Goal: Information Seeking & Learning: Learn about a topic

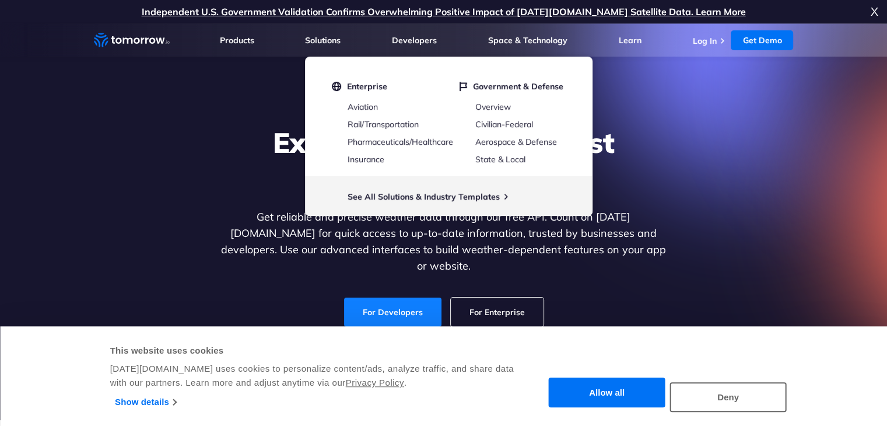
click at [390, 297] on link "For Developers" at bounding box center [392, 311] width 97 height 29
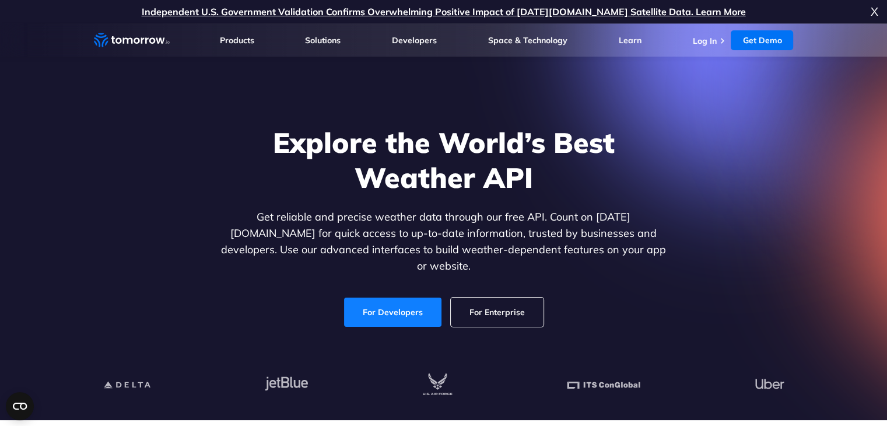
click at [414, 306] on link "For Developers" at bounding box center [392, 311] width 97 height 29
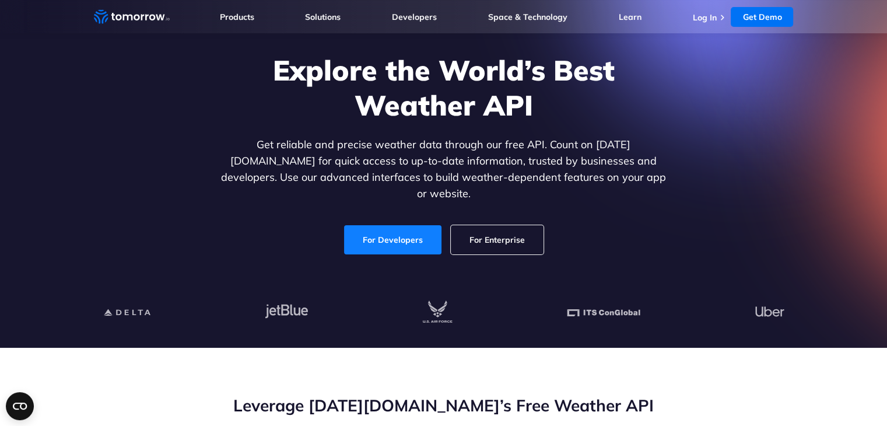
scroll to position [58, 0]
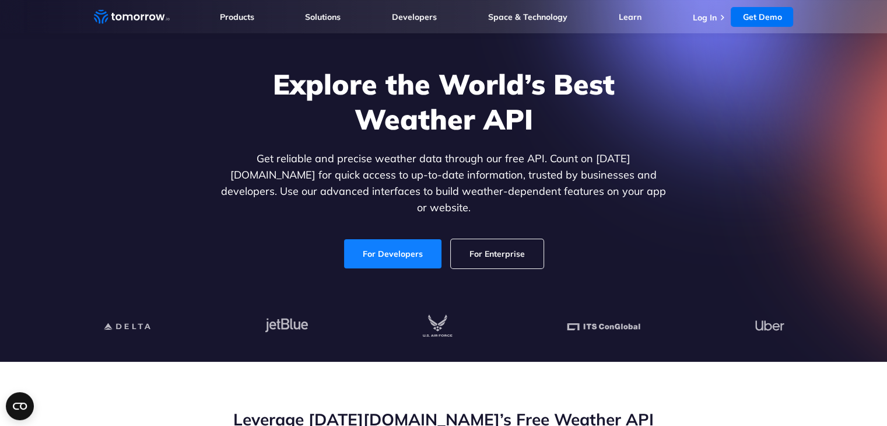
click at [391, 242] on link "For Developers" at bounding box center [392, 253] width 97 height 29
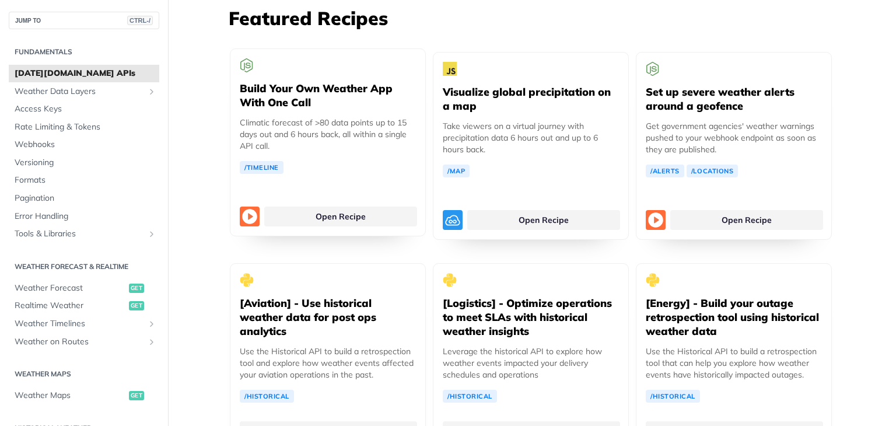
scroll to position [2158, 0]
